Goal: Transaction & Acquisition: Subscribe to service/newsletter

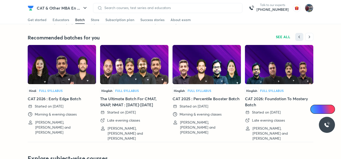
scroll to position [1131, 0]
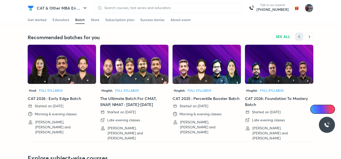
click at [215, 77] on img at bounding box center [206, 64] width 68 height 39
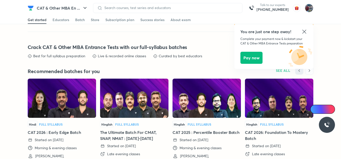
scroll to position [1100, 0]
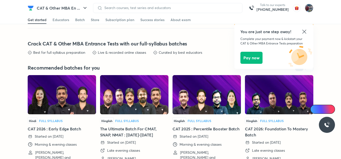
click at [306, 33] on icon at bounding box center [304, 32] width 4 height 4
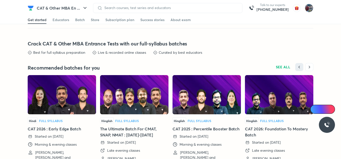
scroll to position [1115, 0]
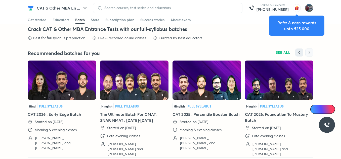
click at [309, 52] on icon "button" at bounding box center [309, 52] width 5 height 5
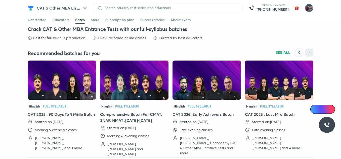
click at [299, 54] on icon "button" at bounding box center [299, 52] width 5 height 5
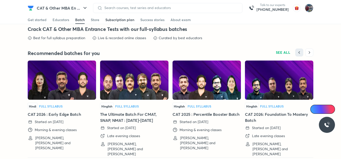
click at [113, 20] on div "Subscription plan" at bounding box center [119, 19] width 29 height 5
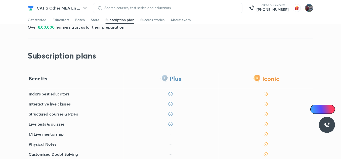
scroll to position [69, 0]
click at [98, 20] on div "Store" at bounding box center [95, 19] width 9 height 5
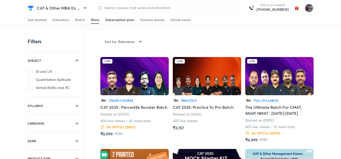
click at [119, 23] on link "Subscription plan" at bounding box center [119, 20] width 29 height 8
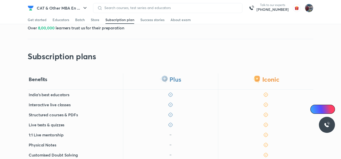
scroll to position [93, 0]
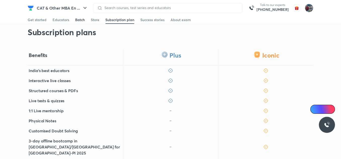
click at [77, 21] on div "Batch" at bounding box center [80, 19] width 10 height 5
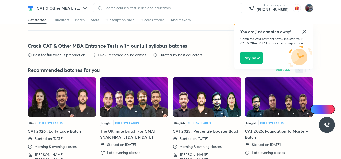
scroll to position [1100, 0]
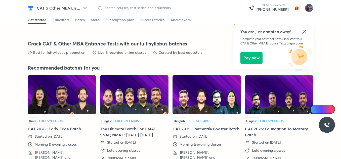
click at [304, 31] on icon at bounding box center [304, 32] width 4 height 4
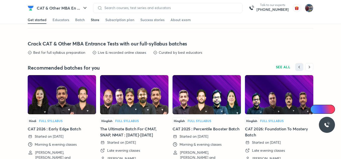
click at [92, 20] on div "Store" at bounding box center [95, 19] width 9 height 5
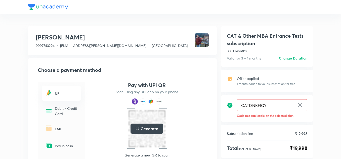
click at [299, 105] on icon at bounding box center [300, 105] width 6 height 6
